Goal: Navigation & Orientation: Find specific page/section

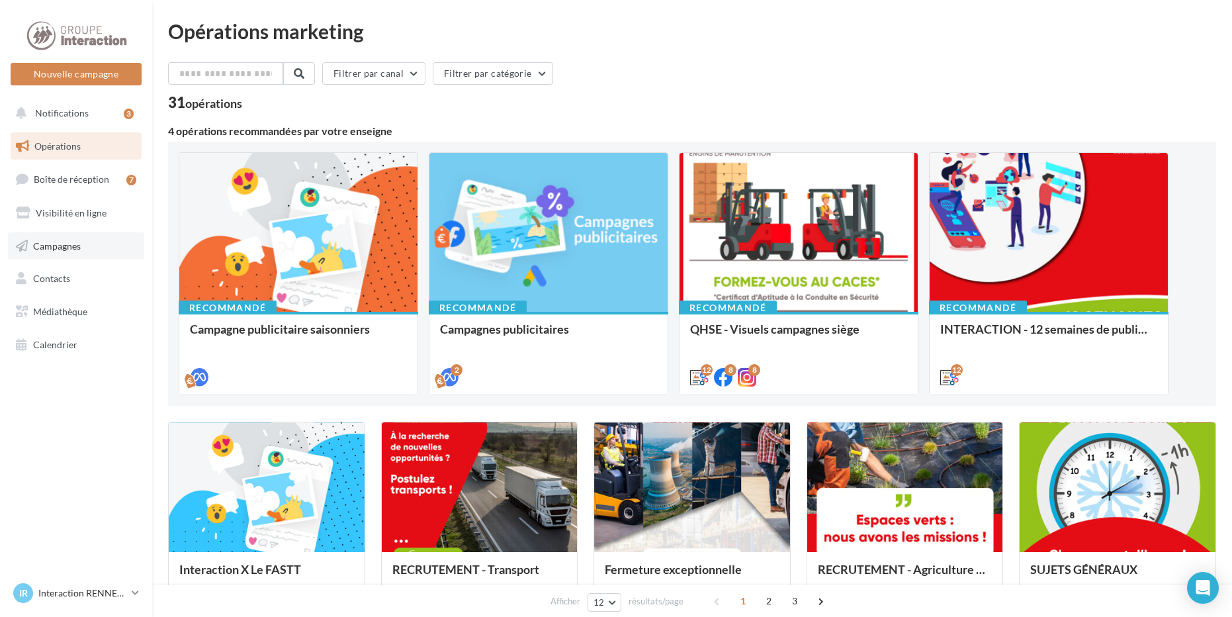
click at [54, 240] on span "Campagnes" at bounding box center [57, 244] width 48 height 11
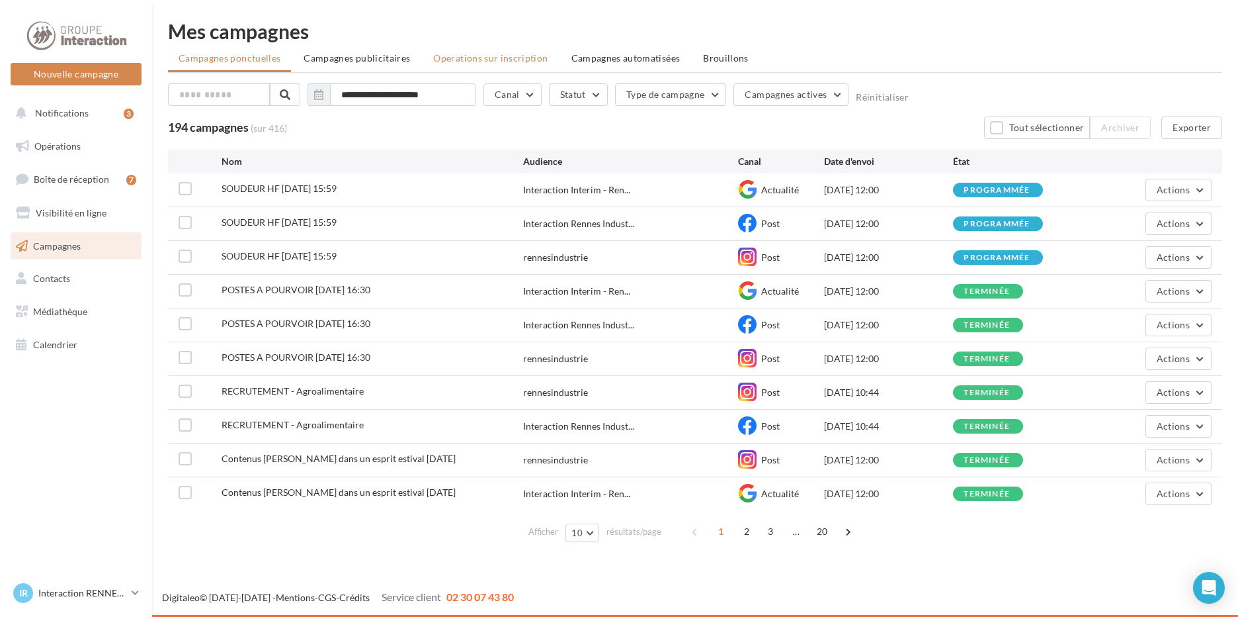
click at [435, 56] on span "Operations sur inscription" at bounding box center [490, 57] width 114 height 11
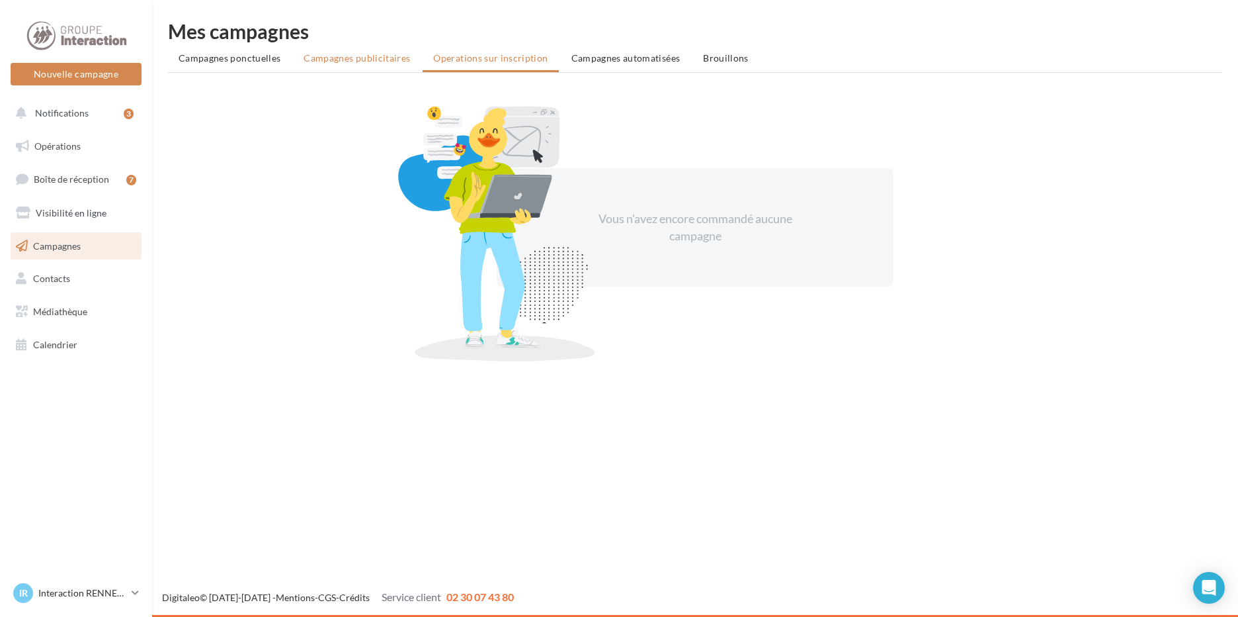
click at [370, 54] on span "Campagnes publicitaires" at bounding box center [357, 57] width 107 height 11
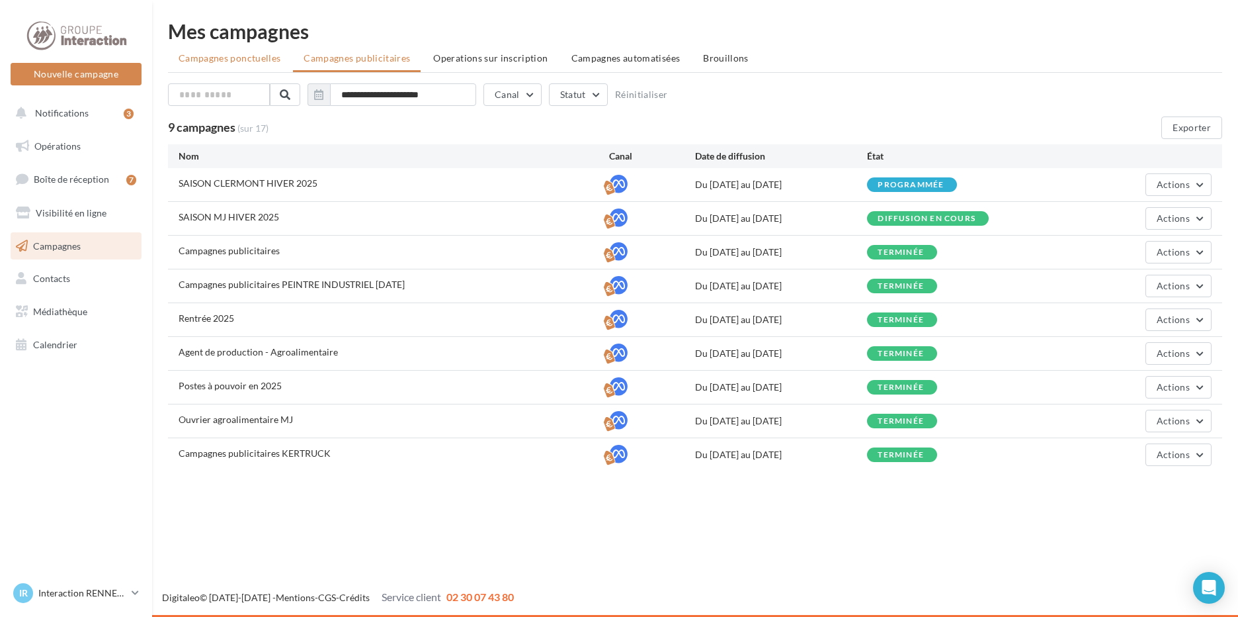
click at [245, 54] on span "Campagnes ponctuelles" at bounding box center [230, 57] width 102 height 11
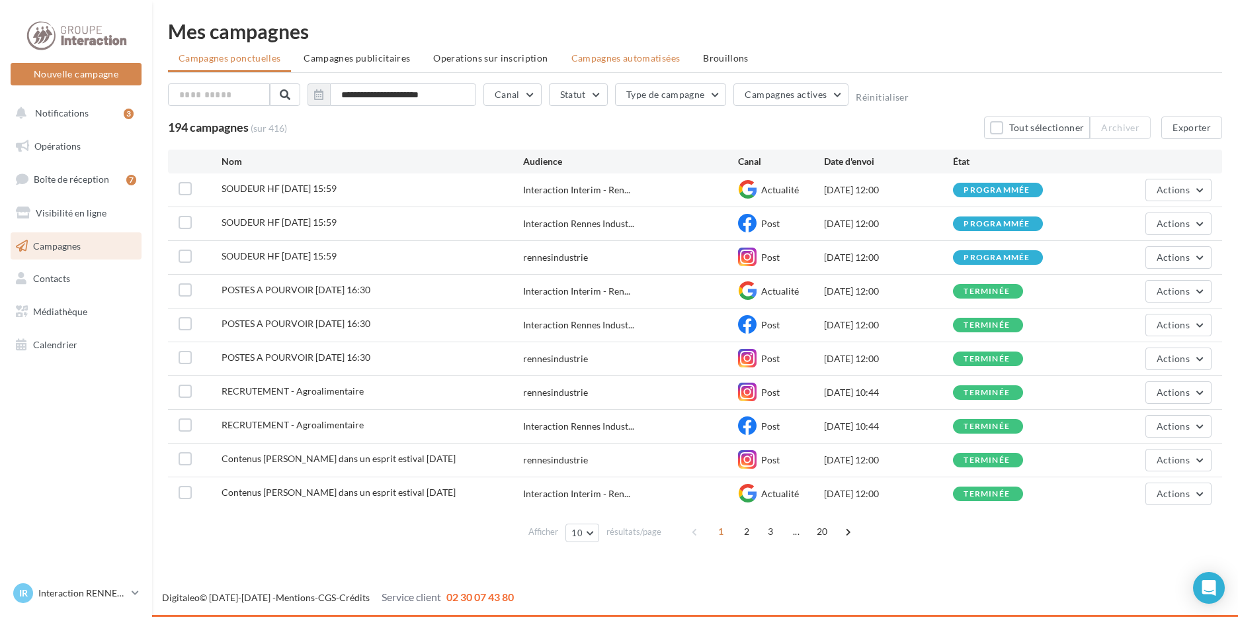
click at [596, 60] on span "Campagnes automatisées" at bounding box center [626, 57] width 109 height 11
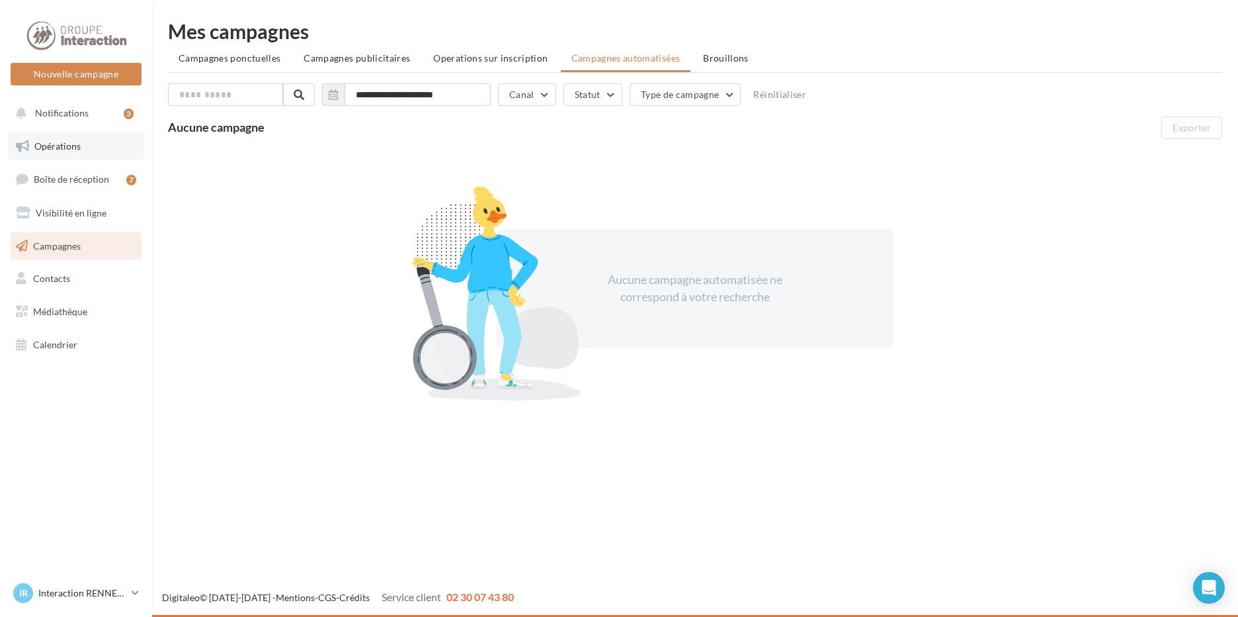
click at [67, 136] on link "Opérations" at bounding box center [76, 146] width 136 height 28
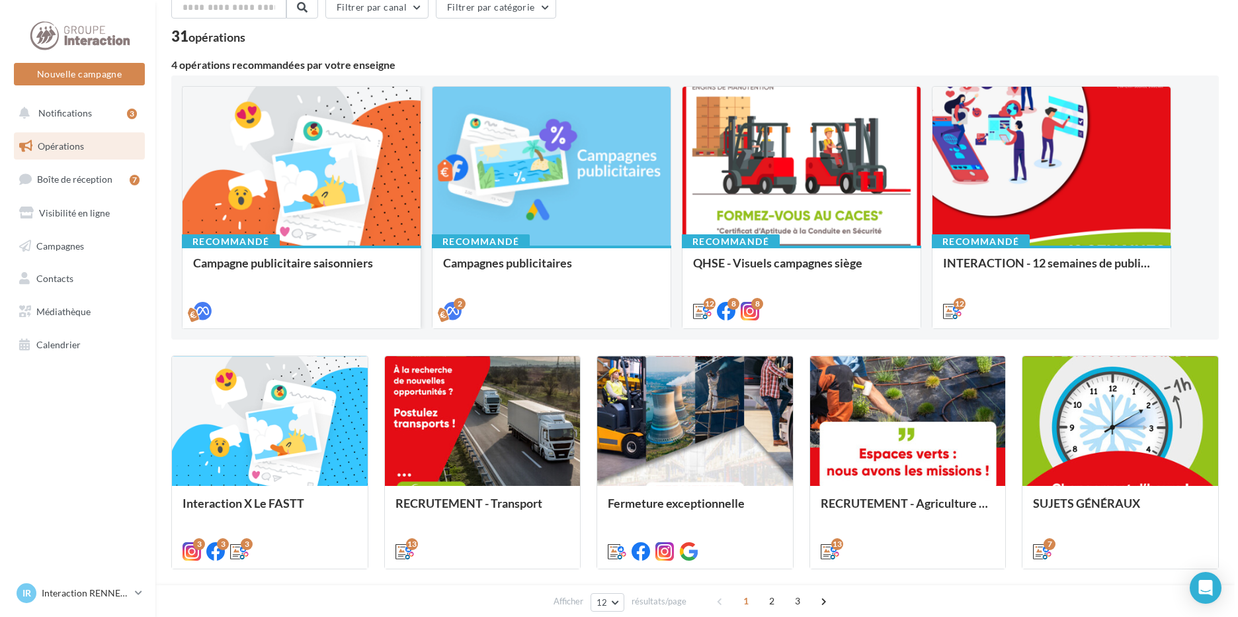
scroll to position [132, 0]
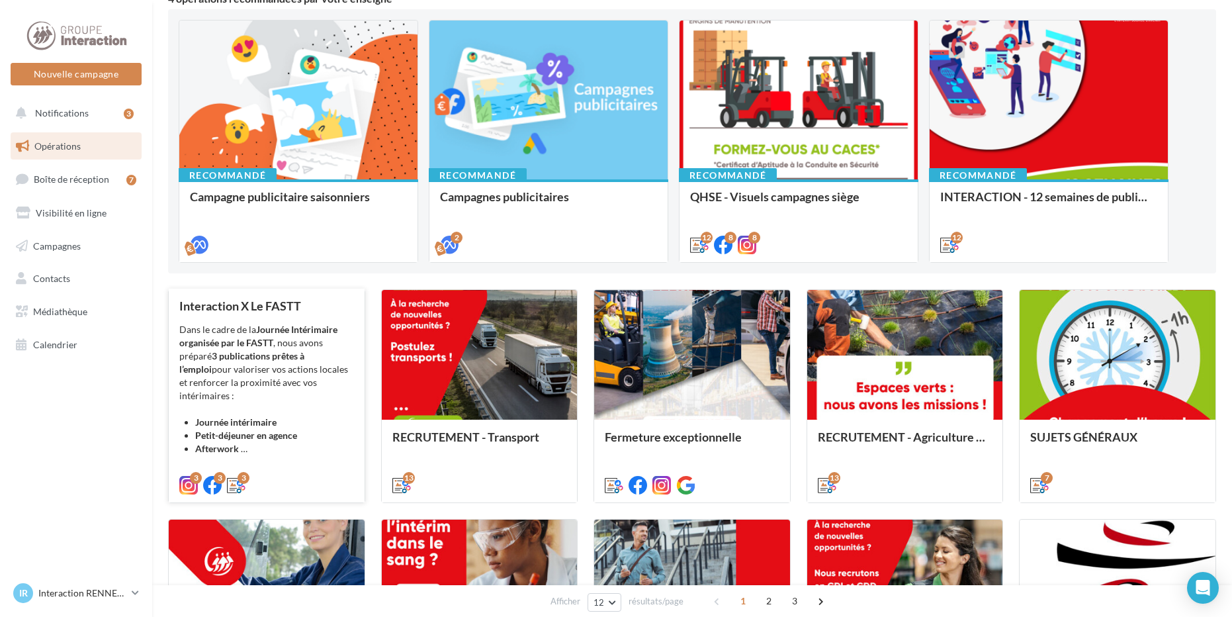
click at [253, 323] on div "Dans le cadre de la Journée Intérimaire organisée par le FASTT , nous avons pré…" at bounding box center [266, 389] width 175 height 132
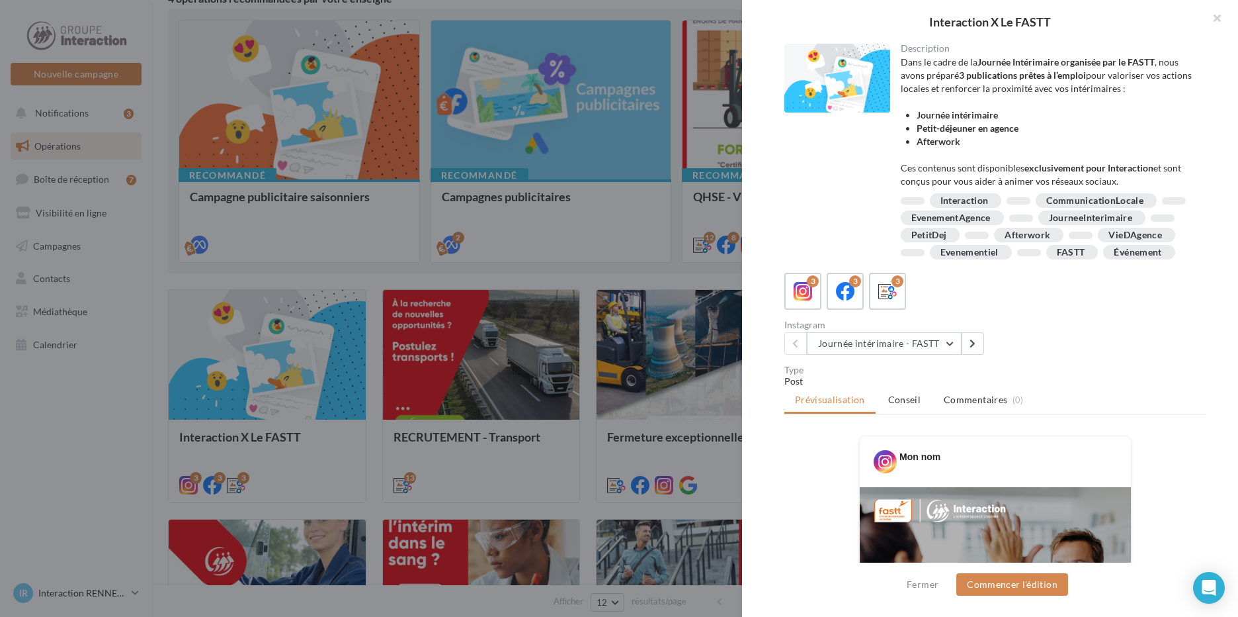
scroll to position [265, 0]
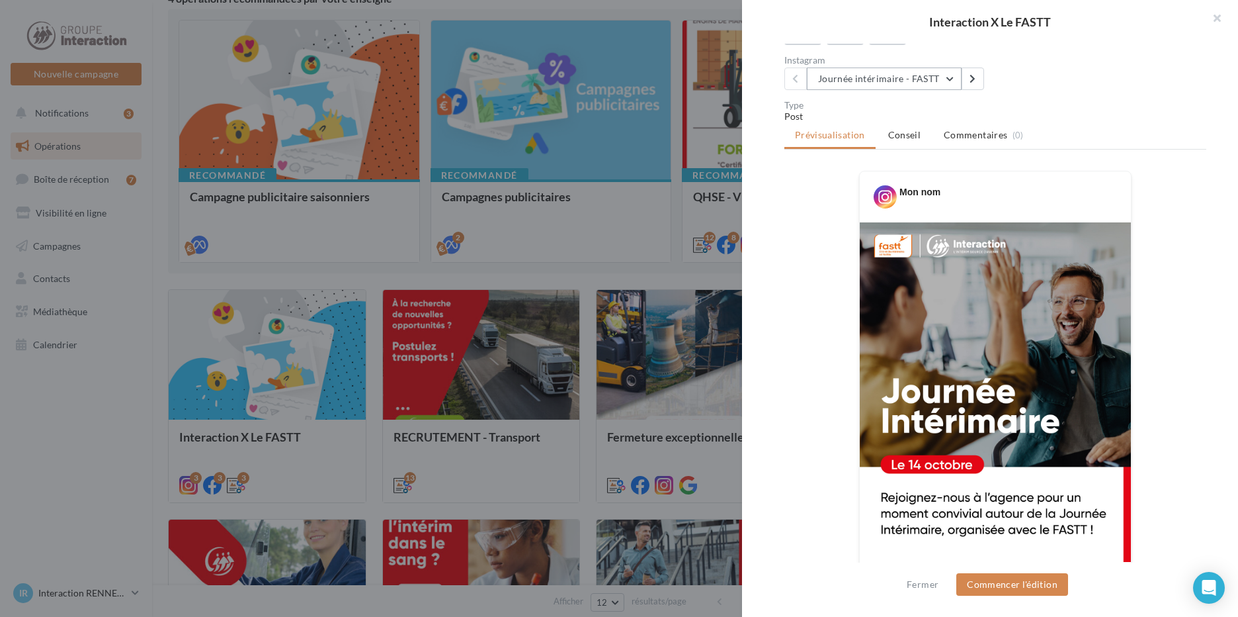
click at [947, 90] on button "Journée intérimaire - FASTT" at bounding box center [884, 78] width 155 height 22
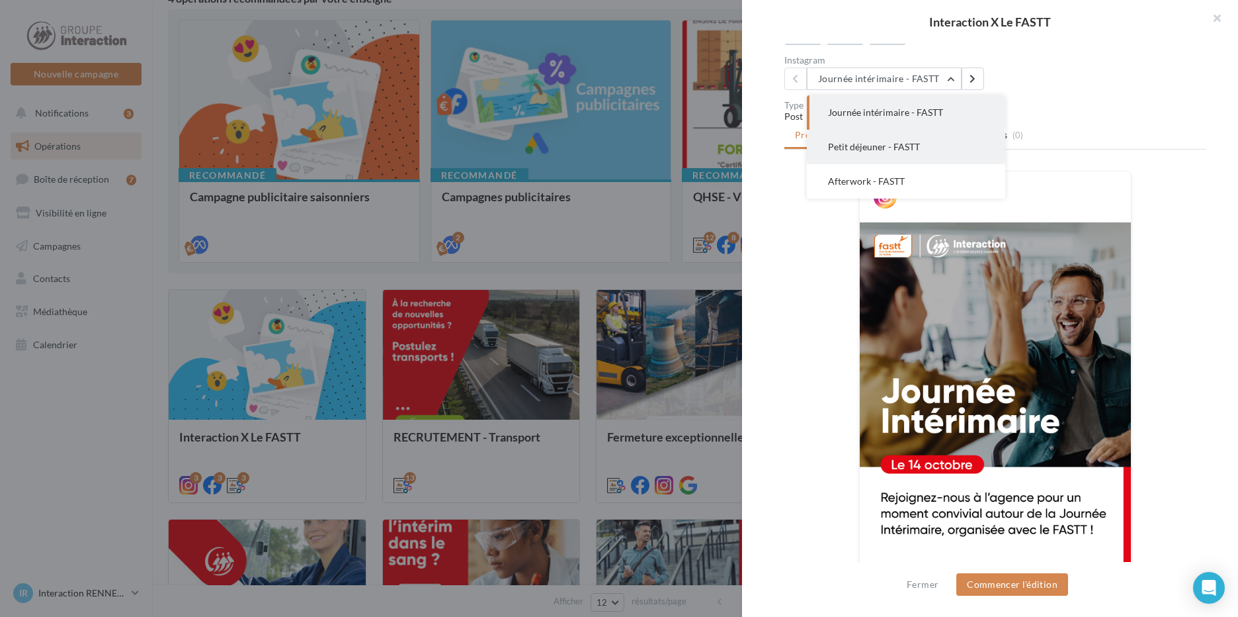
click at [895, 152] on span "Petit déjeuner - FASTT" at bounding box center [874, 146] width 92 height 11
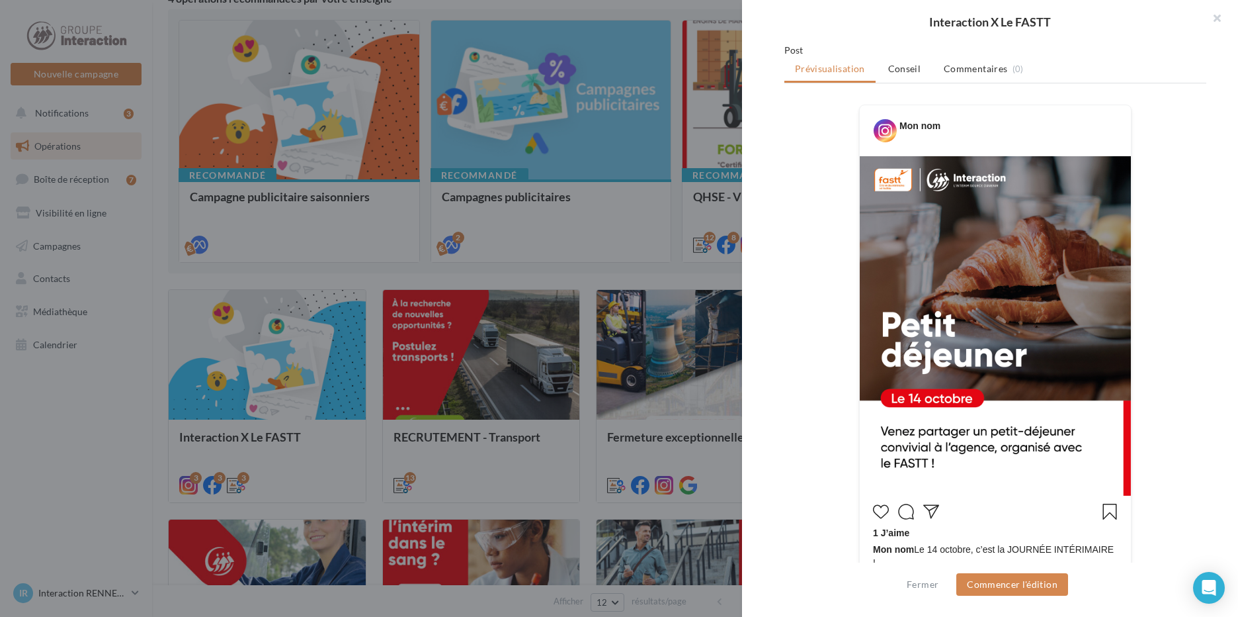
scroll to position [66, 0]
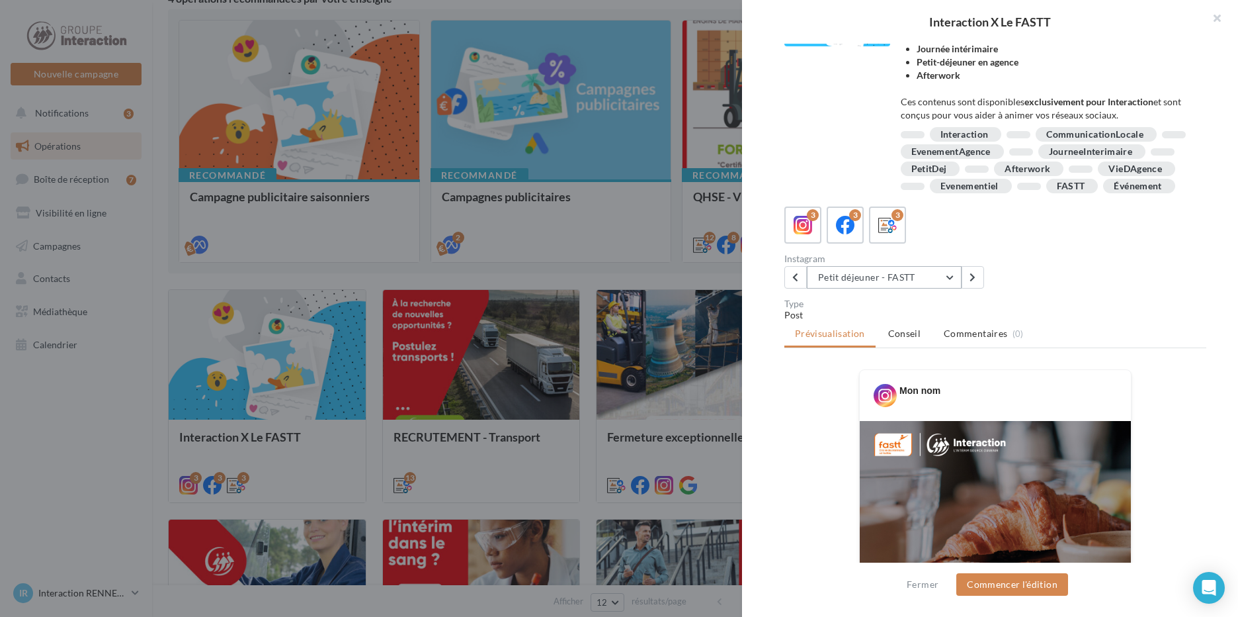
click at [943, 288] on button "Petit déjeuner - FASTT" at bounding box center [884, 277] width 155 height 22
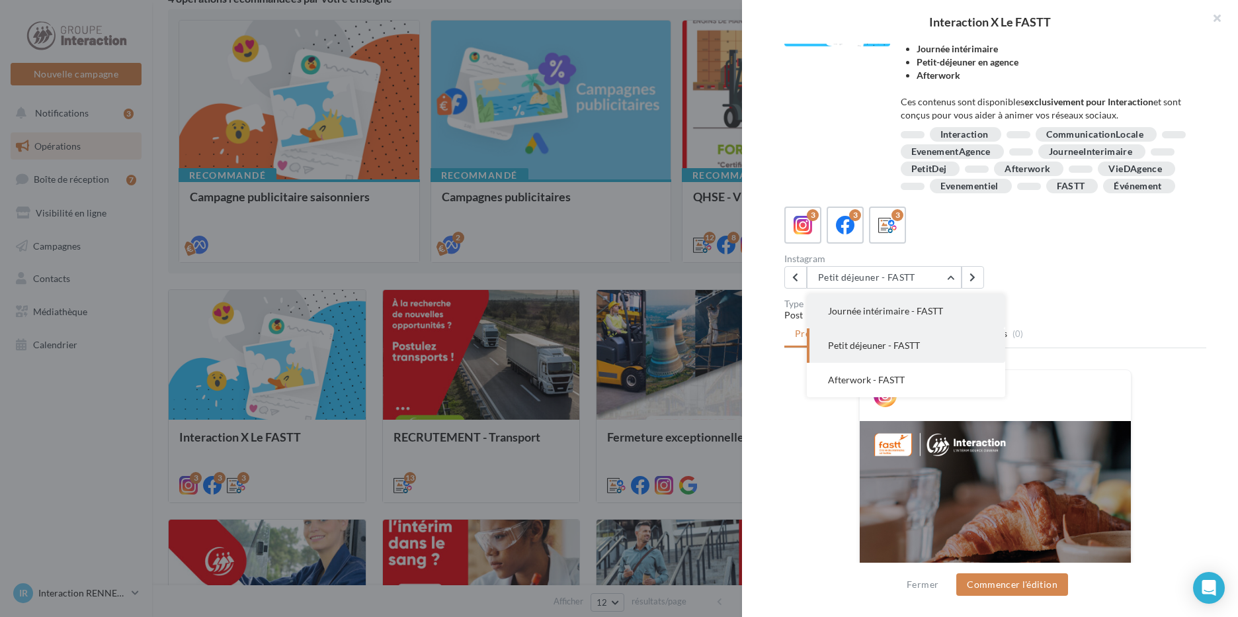
click at [907, 316] on span "Journée intérimaire - FASTT" at bounding box center [885, 310] width 115 height 11
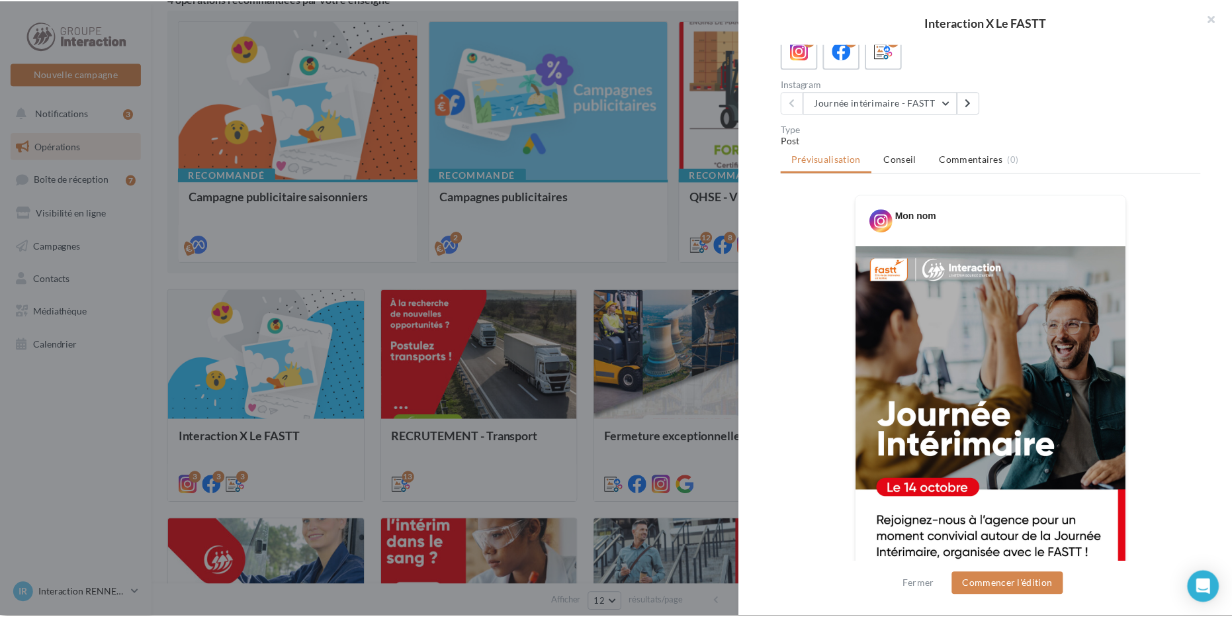
scroll to position [0, 0]
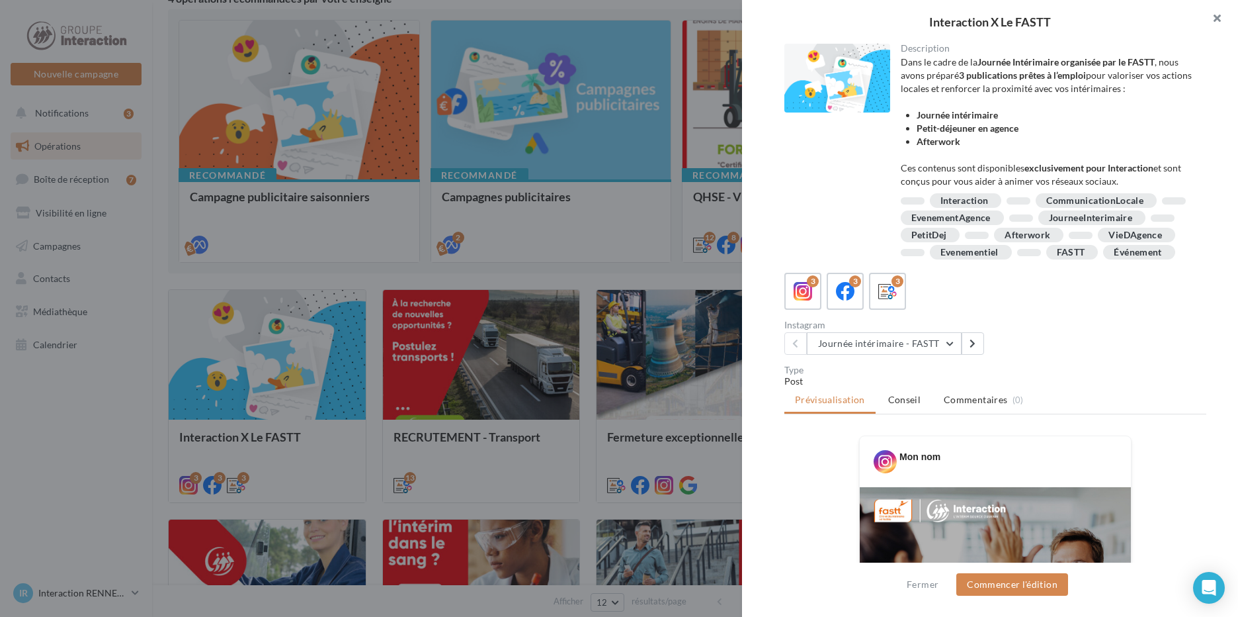
click at [1222, 22] on button "button" at bounding box center [1212, 20] width 53 height 40
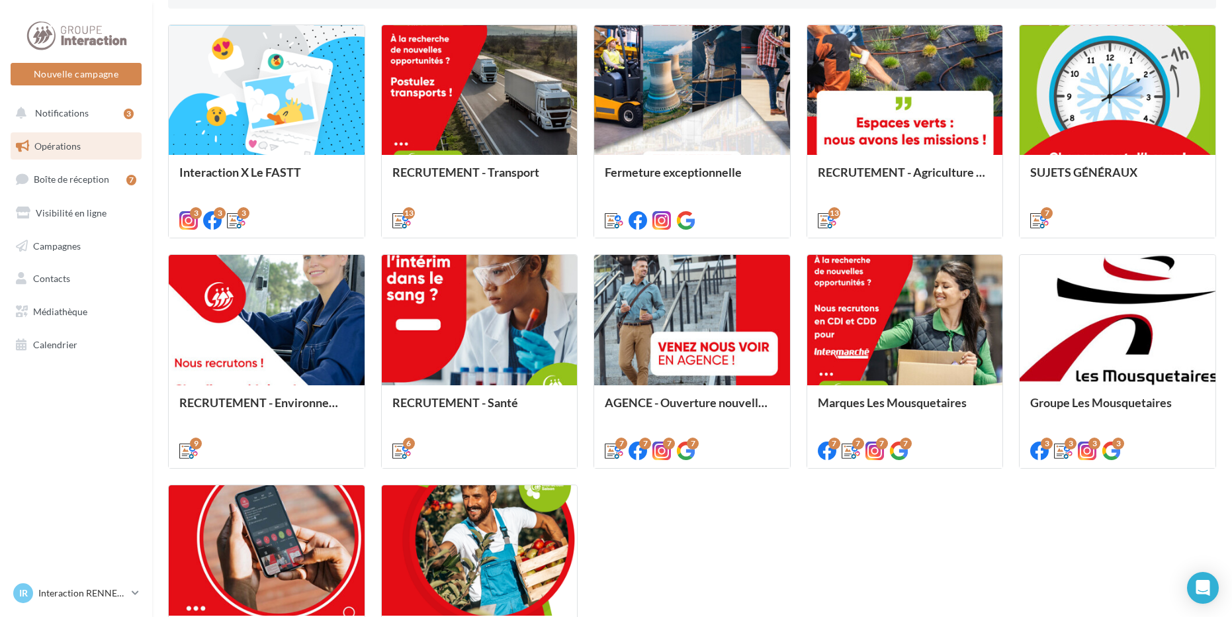
scroll to position [589, 0]
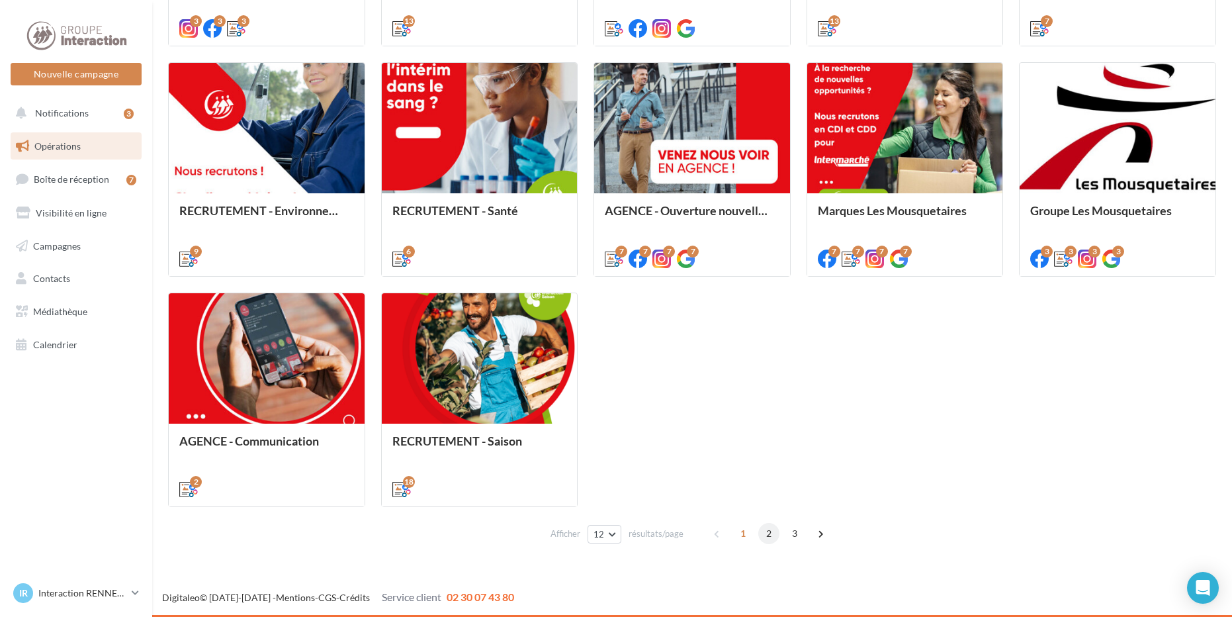
click at [771, 529] on span "2" at bounding box center [768, 533] width 21 height 21
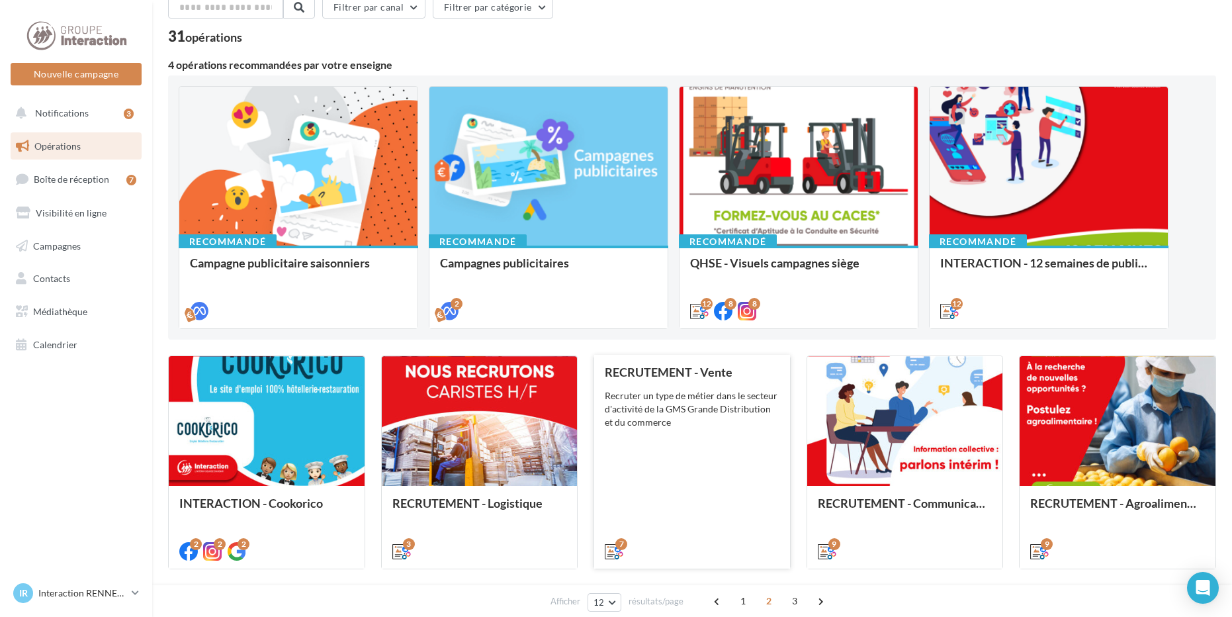
scroll to position [0, 0]
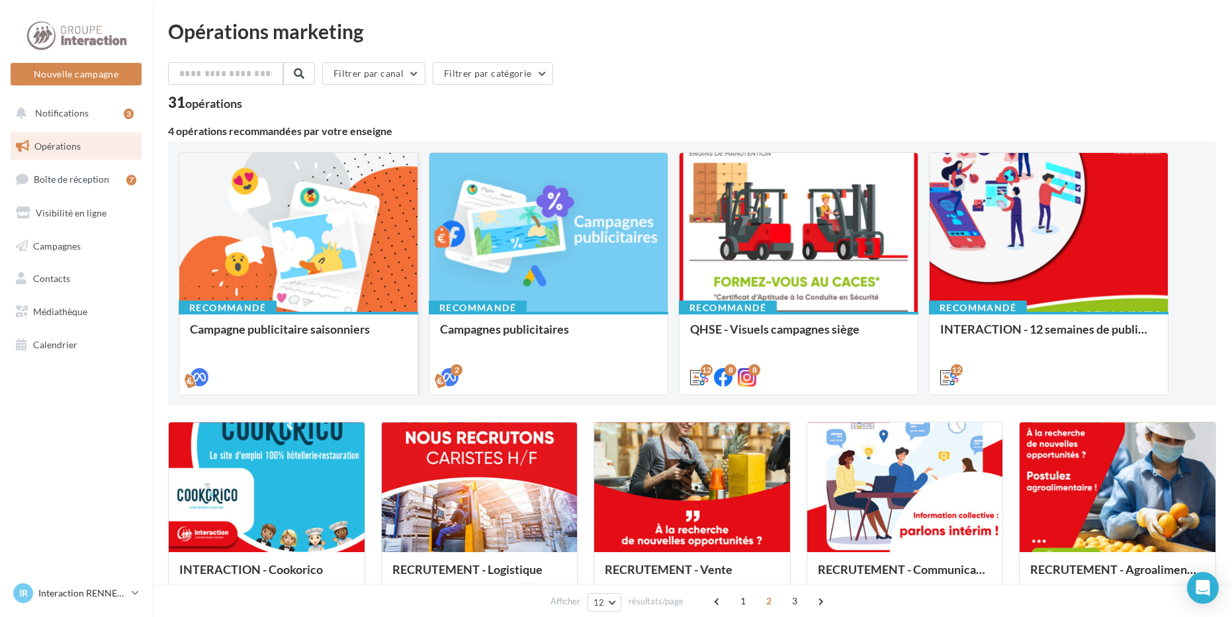
click at [386, 230] on div at bounding box center [298, 233] width 238 height 160
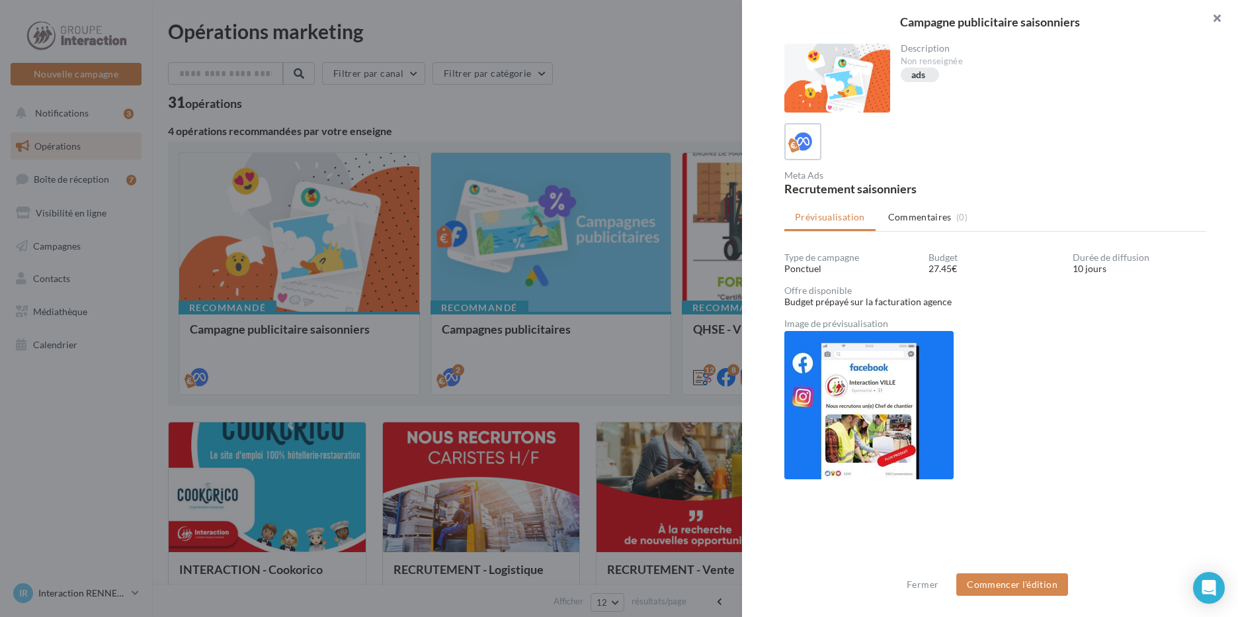
click at [1216, 13] on button "button" at bounding box center [1212, 20] width 53 height 40
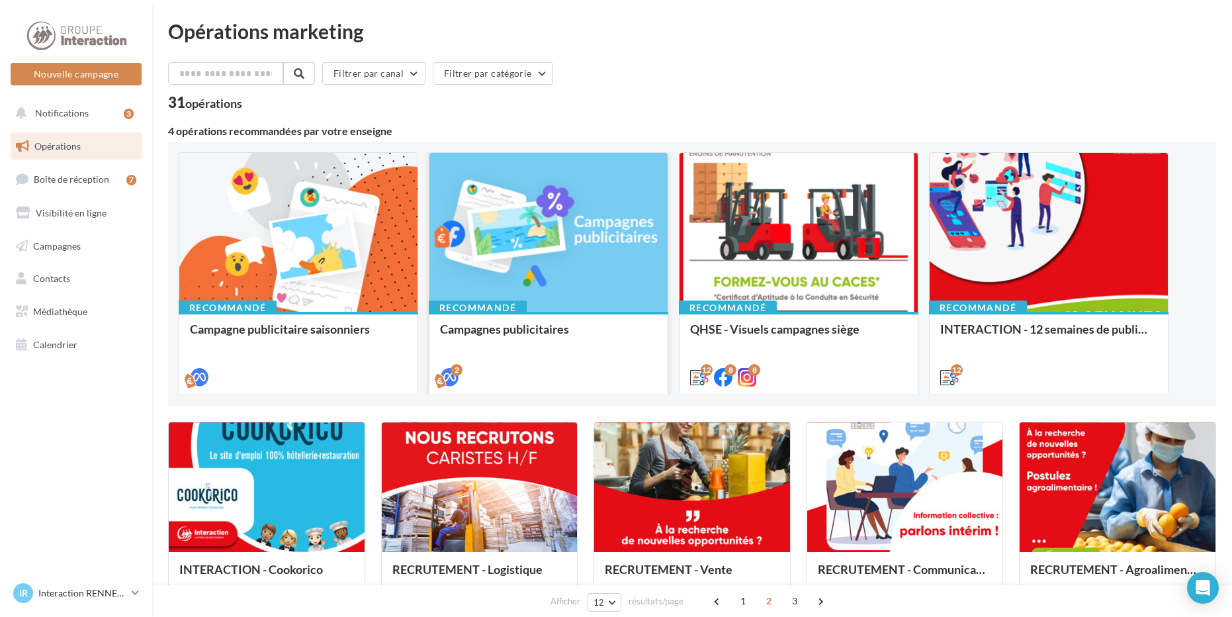
click at [542, 287] on div at bounding box center [548, 233] width 238 height 160
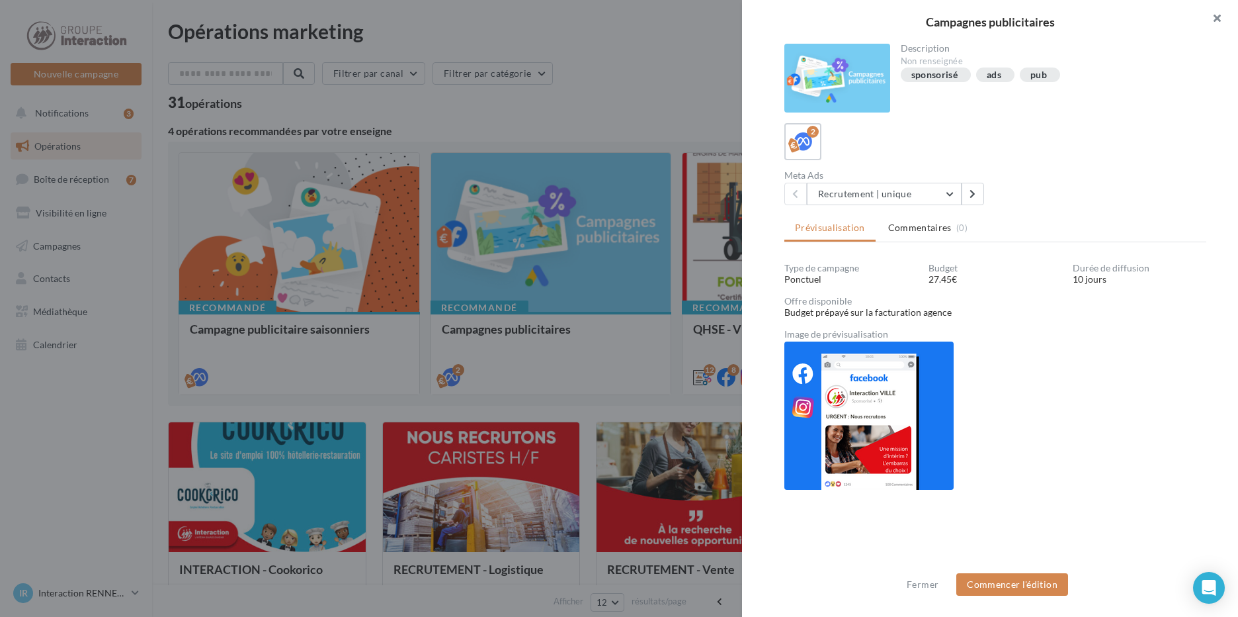
click at [1213, 26] on button "button" at bounding box center [1212, 20] width 53 height 40
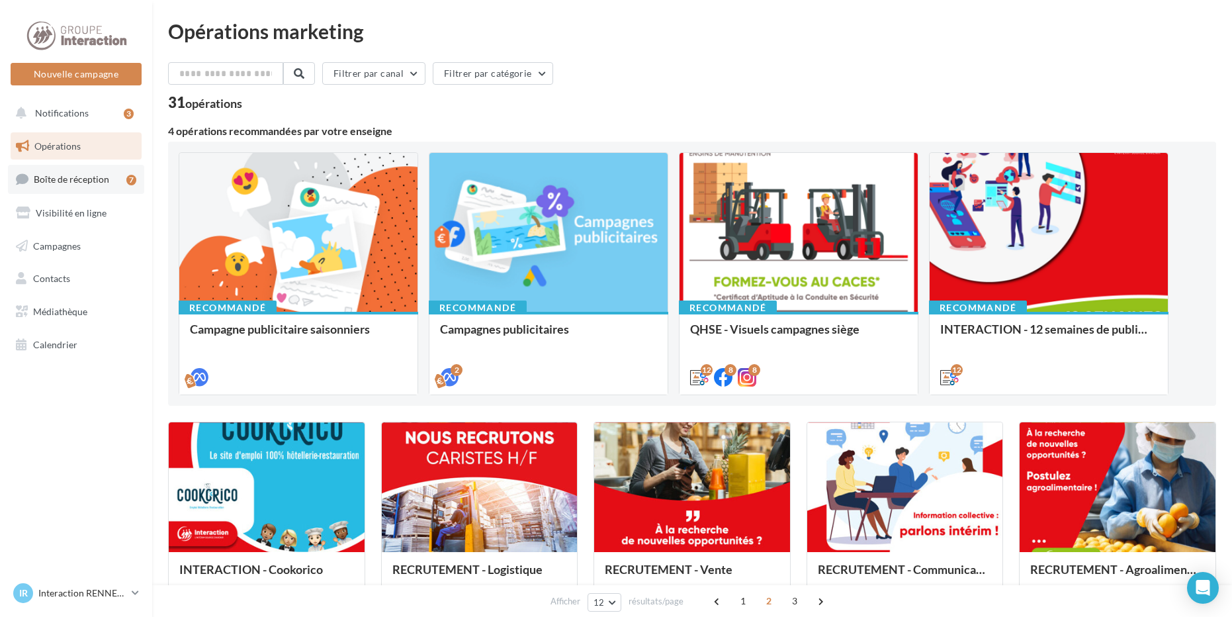
click at [75, 177] on span "Boîte de réception" at bounding box center [71, 178] width 75 height 11
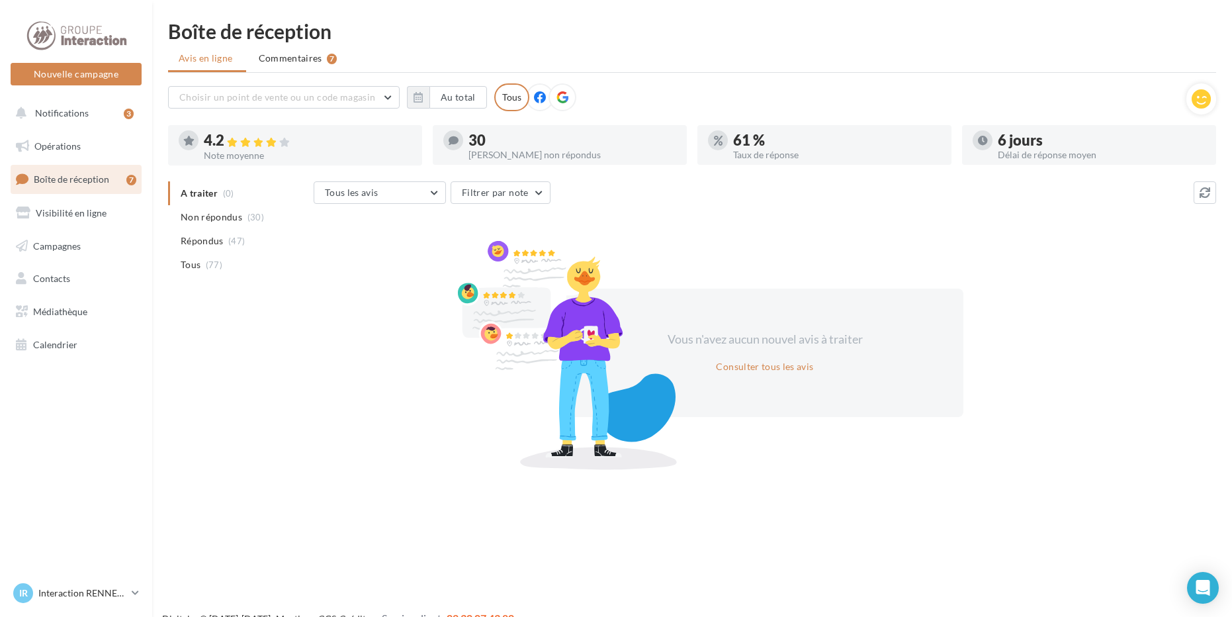
drag, startPoint x: 793, startPoint y: 77, endPoint x: 784, endPoint y: 82, distance: 10.1
click at [784, 82] on div "Boîte de réception Avis en ligne Commentaires 7 Choisir un point de vente ou un…" at bounding box center [692, 242] width 1080 height 443
